Goal: Task Accomplishment & Management: Manage account settings

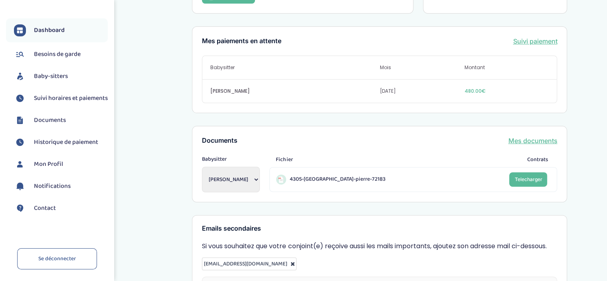
scroll to position [69, 0]
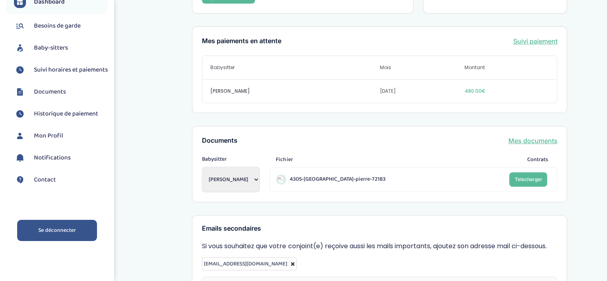
click at [49, 233] on link "Se déconnecter" at bounding box center [57, 229] width 80 height 21
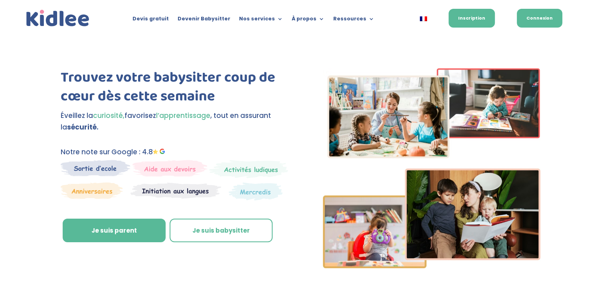
click at [530, 12] on link "Connexion" at bounding box center [539, 18] width 45 height 19
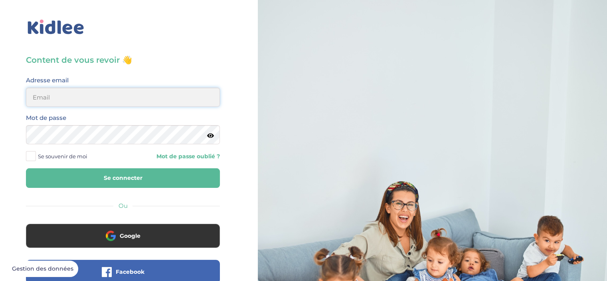
click at [83, 100] on input "email" at bounding box center [123, 96] width 194 height 19
type input "preyssat@hotmail.fr"
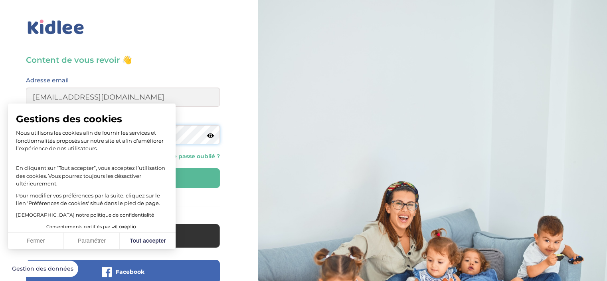
click at [26, 168] on button "Se connecter" at bounding box center [123, 178] width 194 height 20
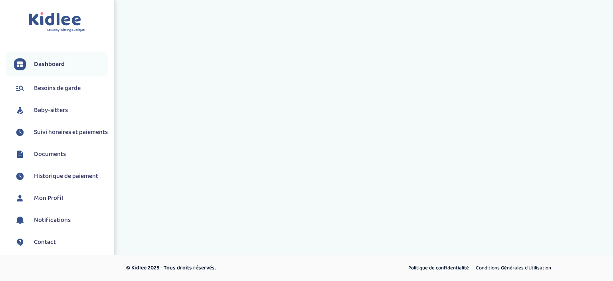
click at [145, 241] on div "Toggle navigation FAQ Chabanais Solène Dashboard Besoins de garde Baby-sitters" at bounding box center [306, 139] width 613 height 279
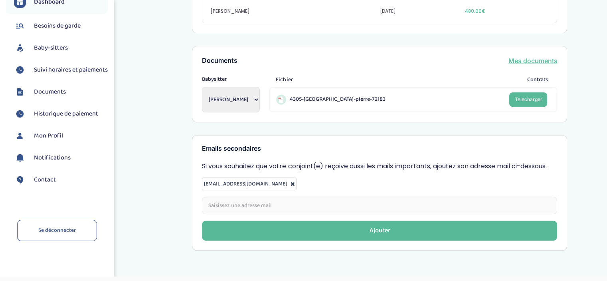
scroll to position [69, 0]
click at [58, 237] on link "Se déconnecter" at bounding box center [57, 229] width 80 height 21
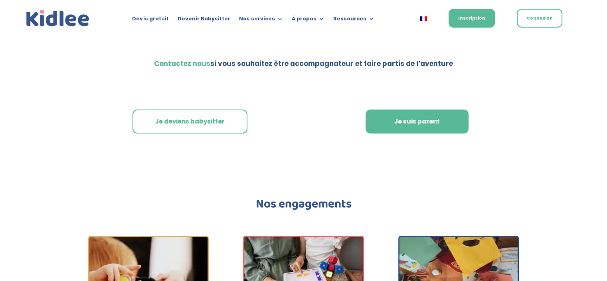
scroll to position [2794, 0]
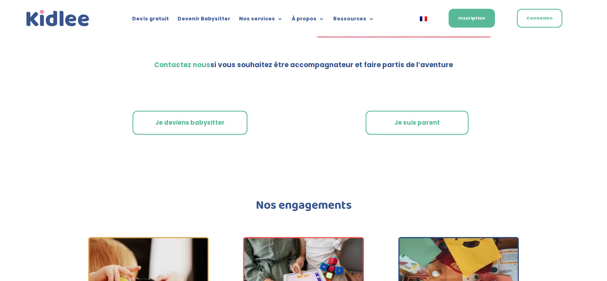
click at [428, 111] on link "Je suis parent" at bounding box center [417, 123] width 103 height 24
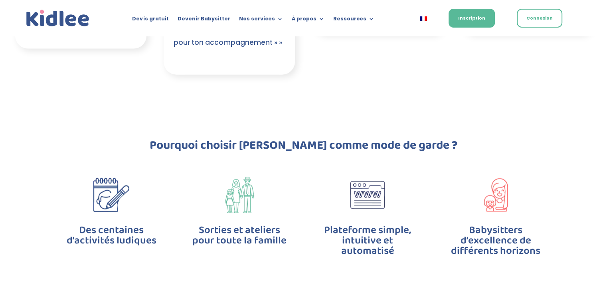
scroll to position [1876, 0]
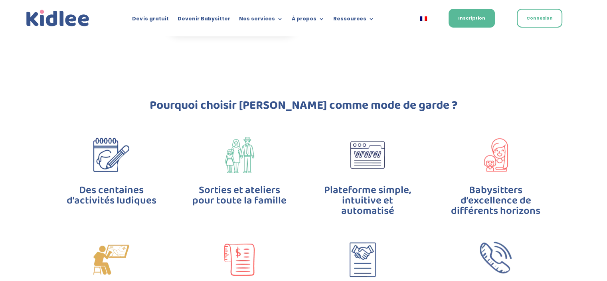
click at [372, 137] on img at bounding box center [368, 155] width 36 height 36
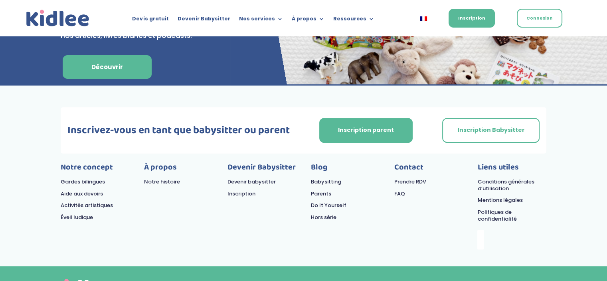
scroll to position [3355, 0]
